Goal: Communication & Community: Answer question/provide support

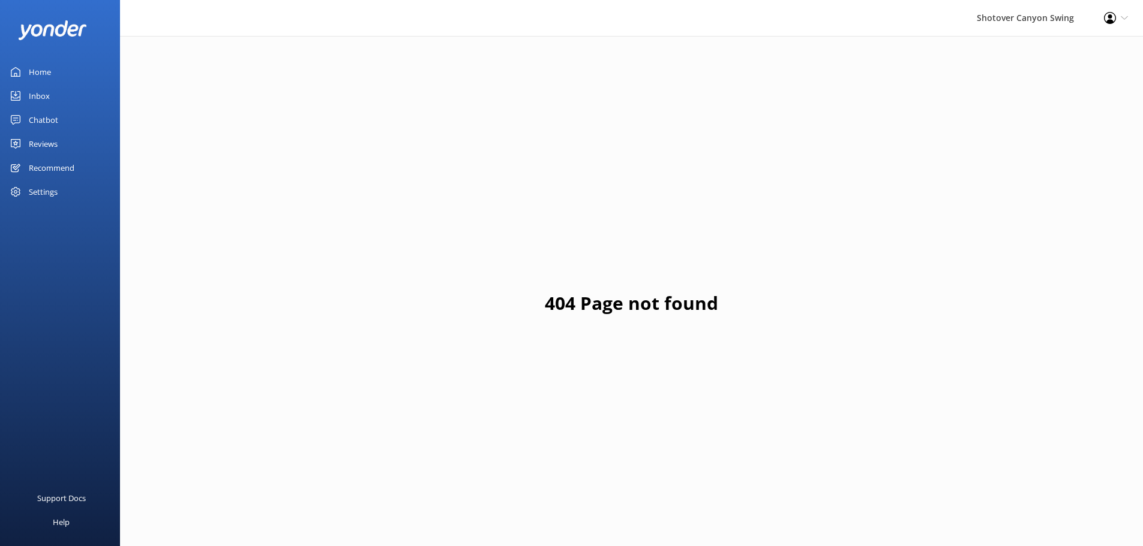
click at [49, 143] on div "Reviews" at bounding box center [43, 144] width 29 height 24
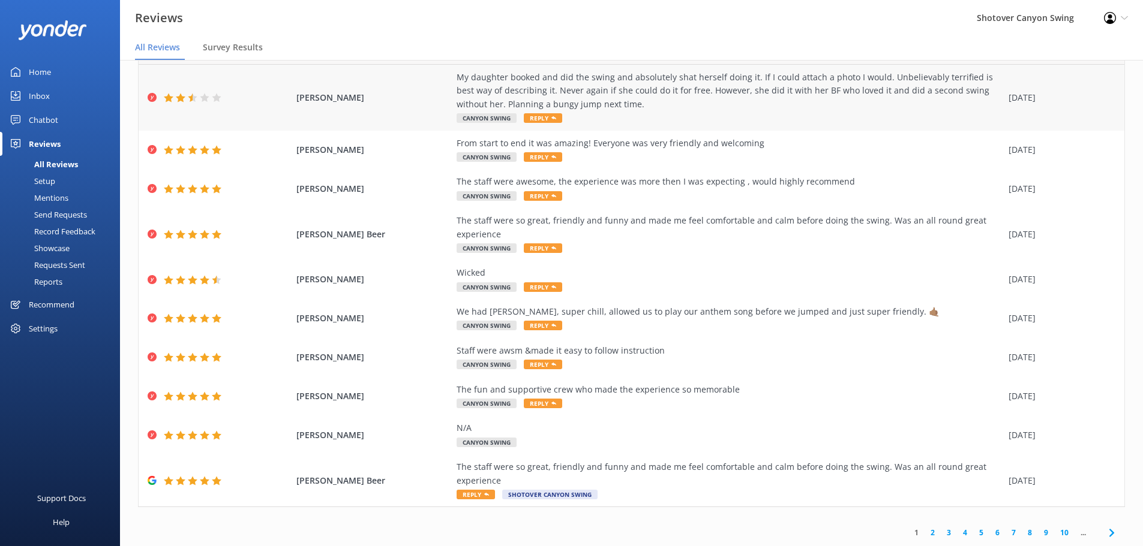
scroll to position [8, 0]
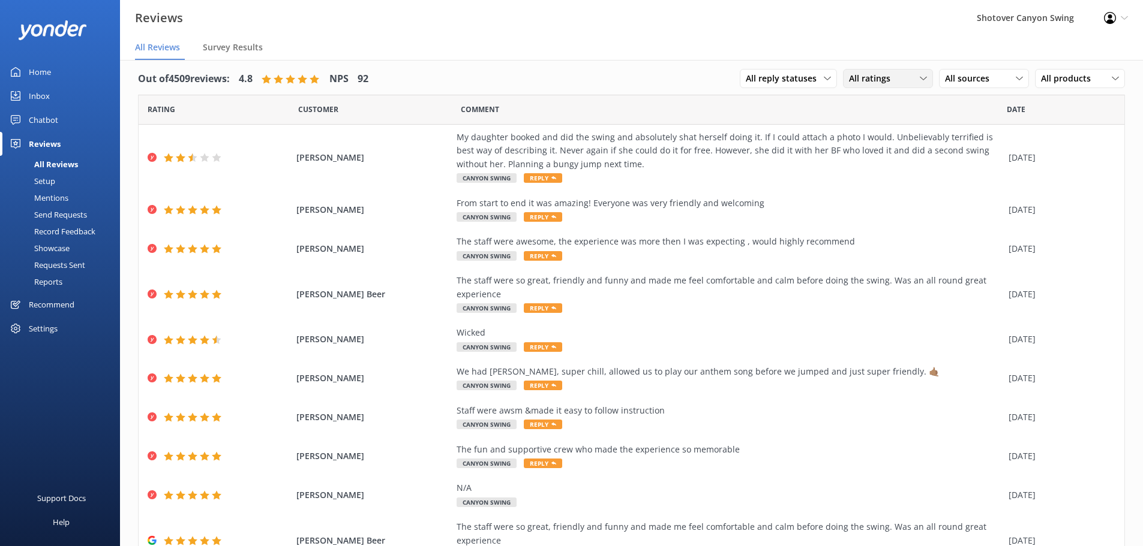
click at [861, 79] on span "All ratings" at bounding box center [873, 78] width 49 height 13
click at [955, 76] on span "All sources" at bounding box center [971, 78] width 52 height 13
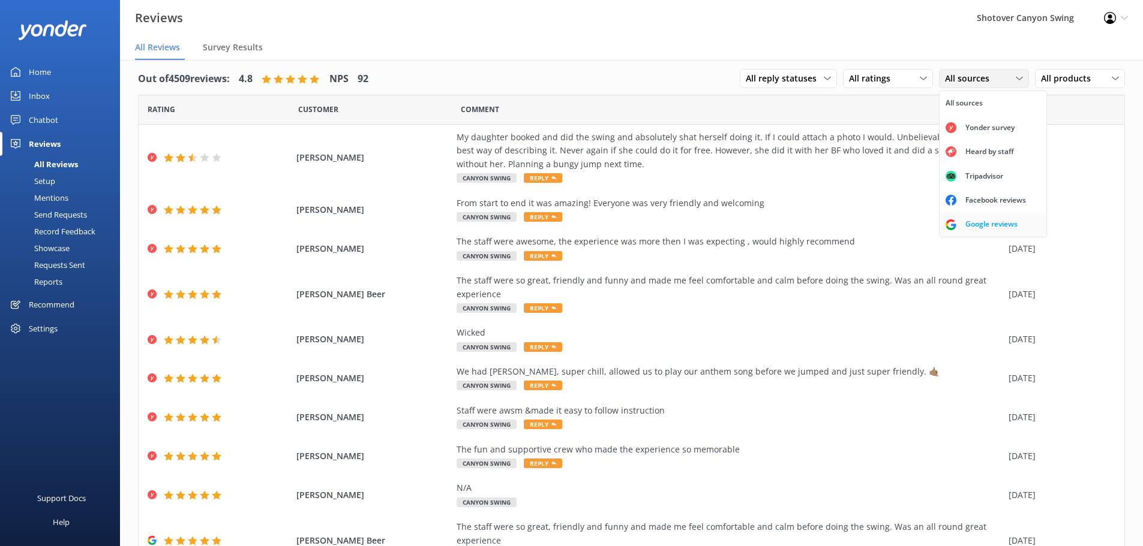
click at [975, 220] on div "Google reviews" at bounding box center [991, 224] width 70 height 12
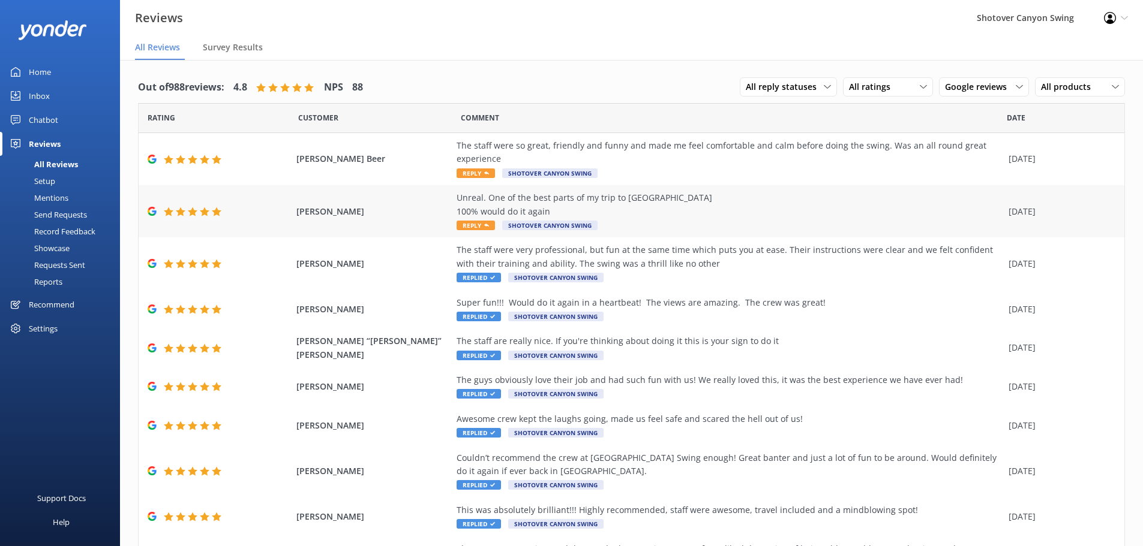
click at [677, 219] on div "Unreal. One of the best parts of my trip to [GEOGRAPHIC_DATA] 100% would do it …" at bounding box center [729, 211] width 546 height 40
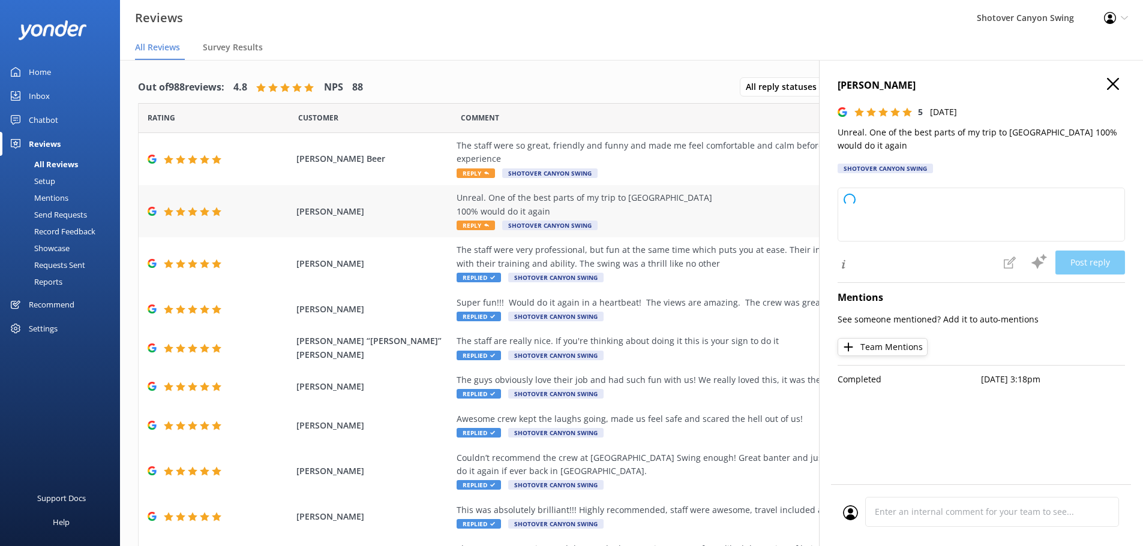
type textarea "Thanks for the epic review! We’re thrilled Shotover Canyon Swing was a highligh…"
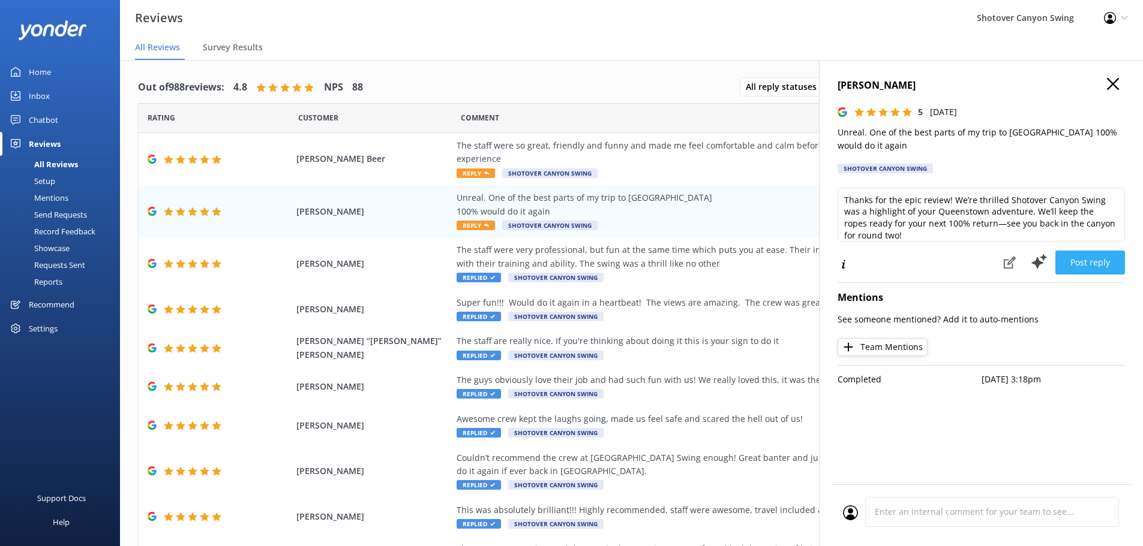
click at [1097, 266] on button "Post reply" at bounding box center [1090, 263] width 70 height 24
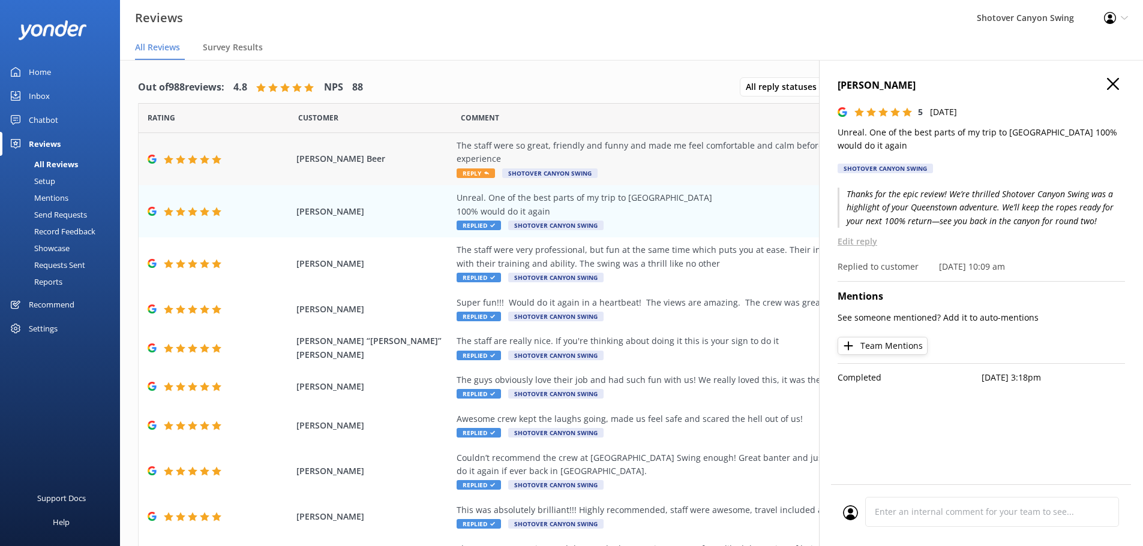
click at [644, 166] on div "The staff were so great, friendly and funny and made me feel comfortable and ca…" at bounding box center [729, 159] width 546 height 40
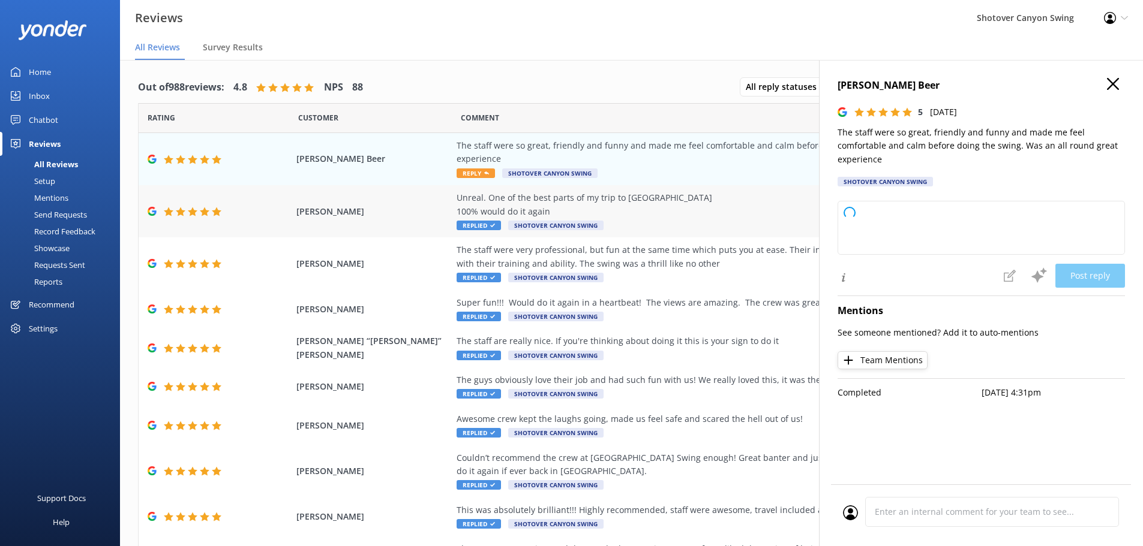
type textarea "Thank you so much for the awesome review! Our team loves turning pre-swing jitt…"
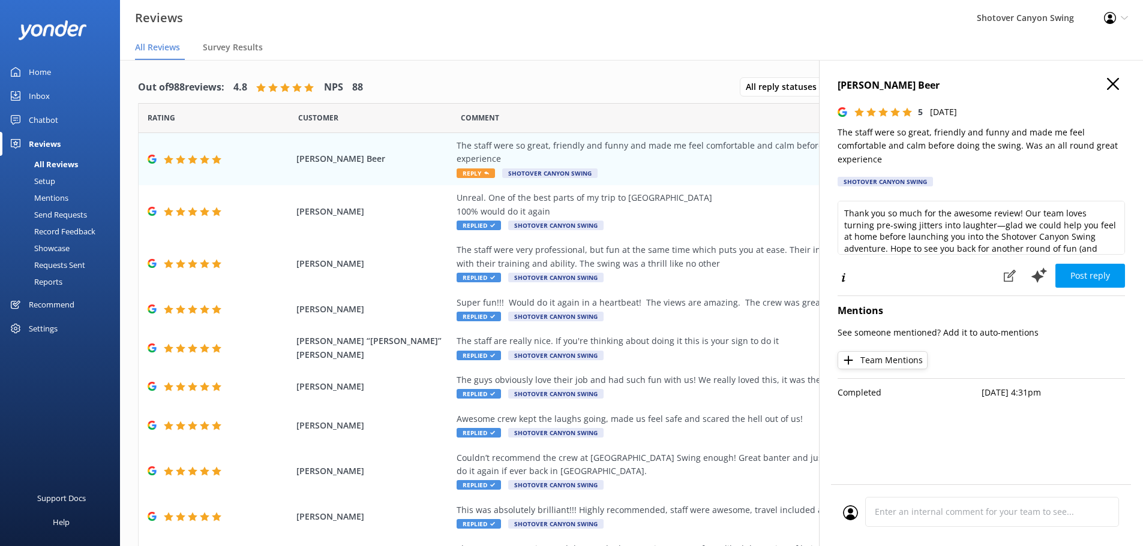
scroll to position [18, 0]
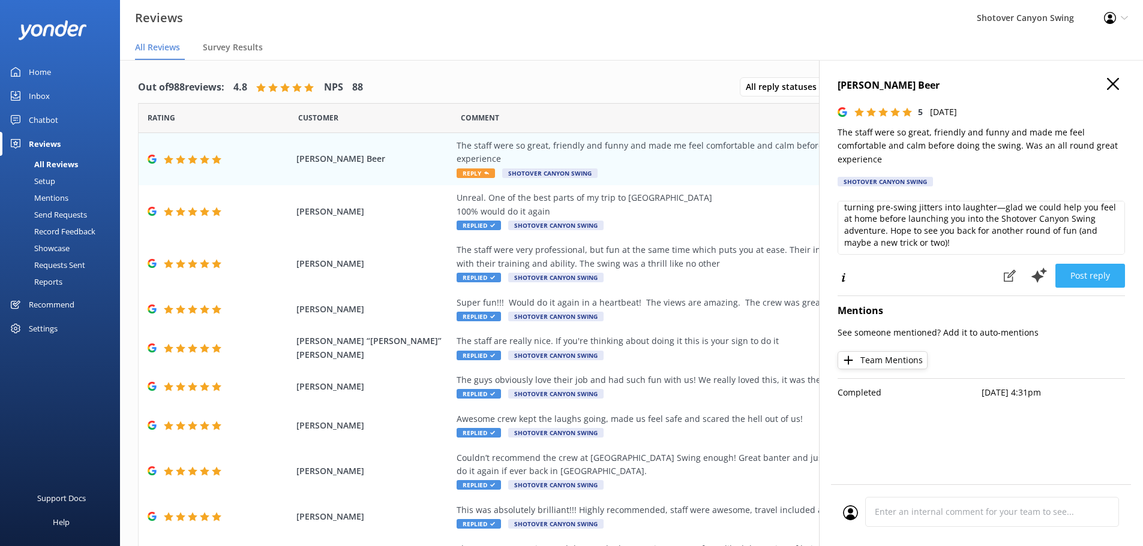
click at [1098, 278] on button "Post reply" at bounding box center [1090, 276] width 70 height 24
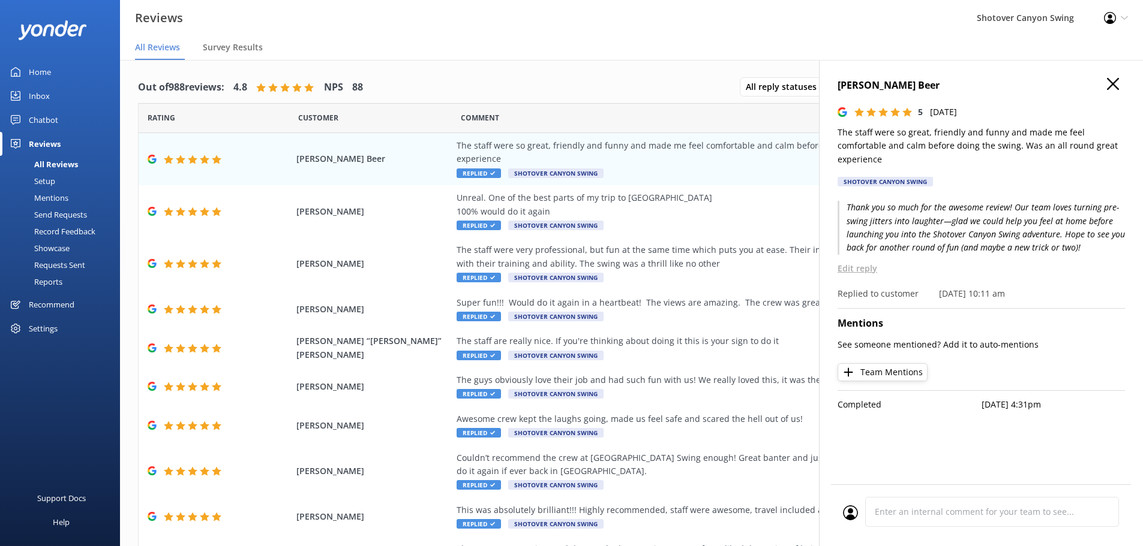
click at [1112, 83] on use "button" at bounding box center [1113, 84] width 12 height 12
